Goal: Task Accomplishment & Management: Manage account settings

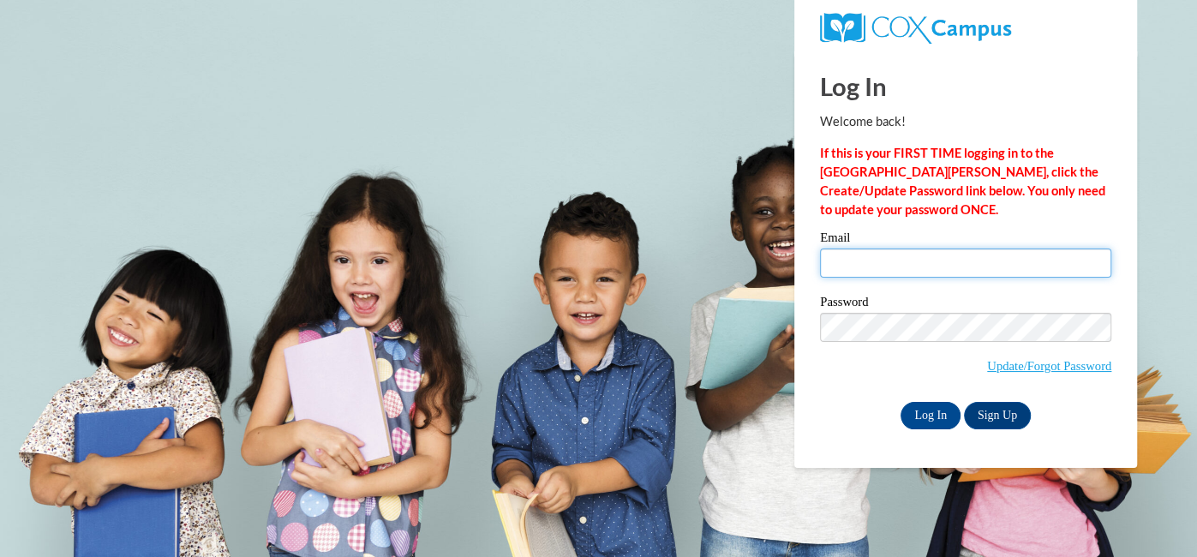
click at [883, 265] on input "Email" at bounding box center [965, 262] width 291 height 29
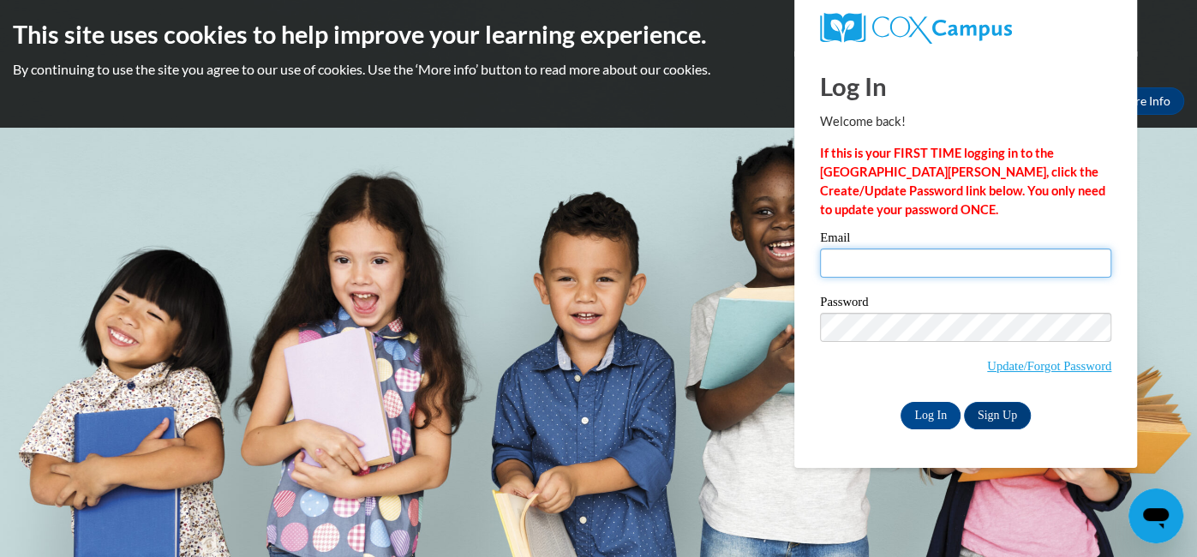
type input "[EMAIL_ADDRESS][DOMAIN_NAME]"
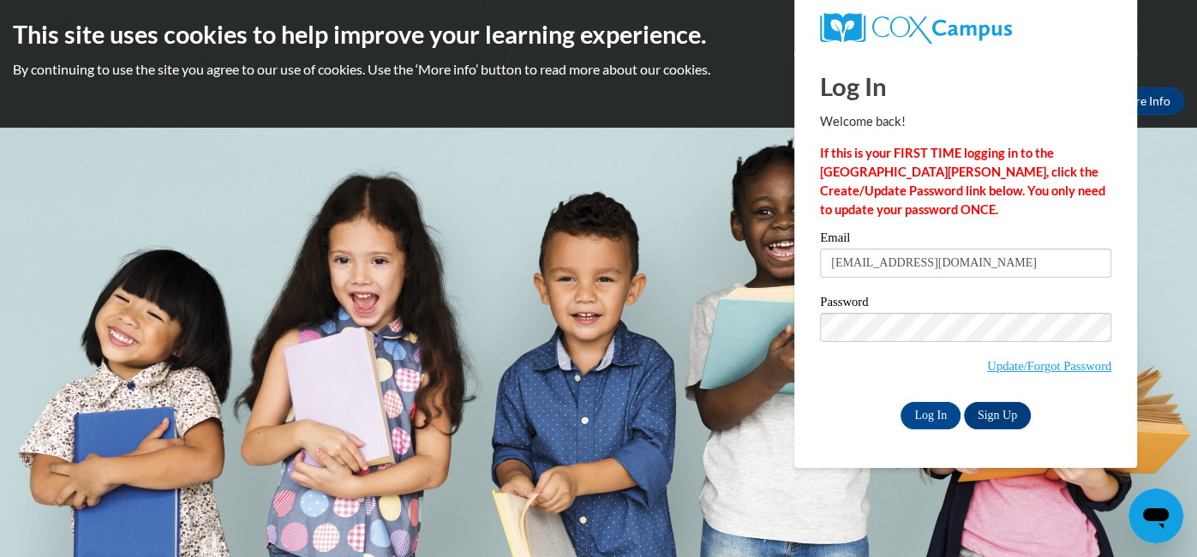
click at [1007, 306] on label "Password" at bounding box center [965, 304] width 291 height 17
click at [924, 423] on input "Log In" at bounding box center [930, 415] width 60 height 27
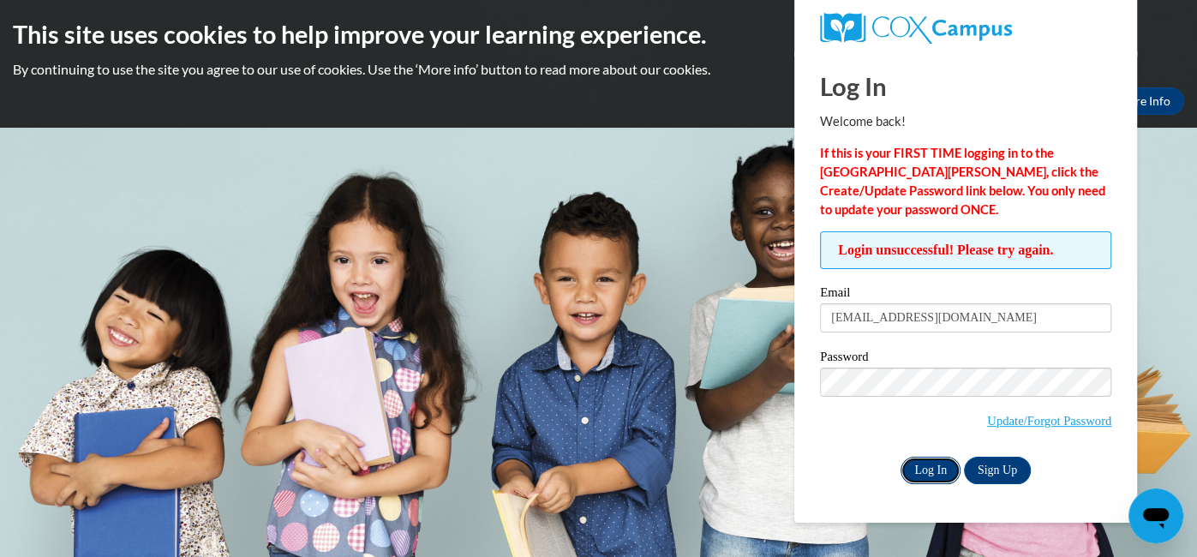
click at [926, 480] on input "Log In" at bounding box center [930, 470] width 60 height 27
